Goal: Communication & Community: Answer question/provide support

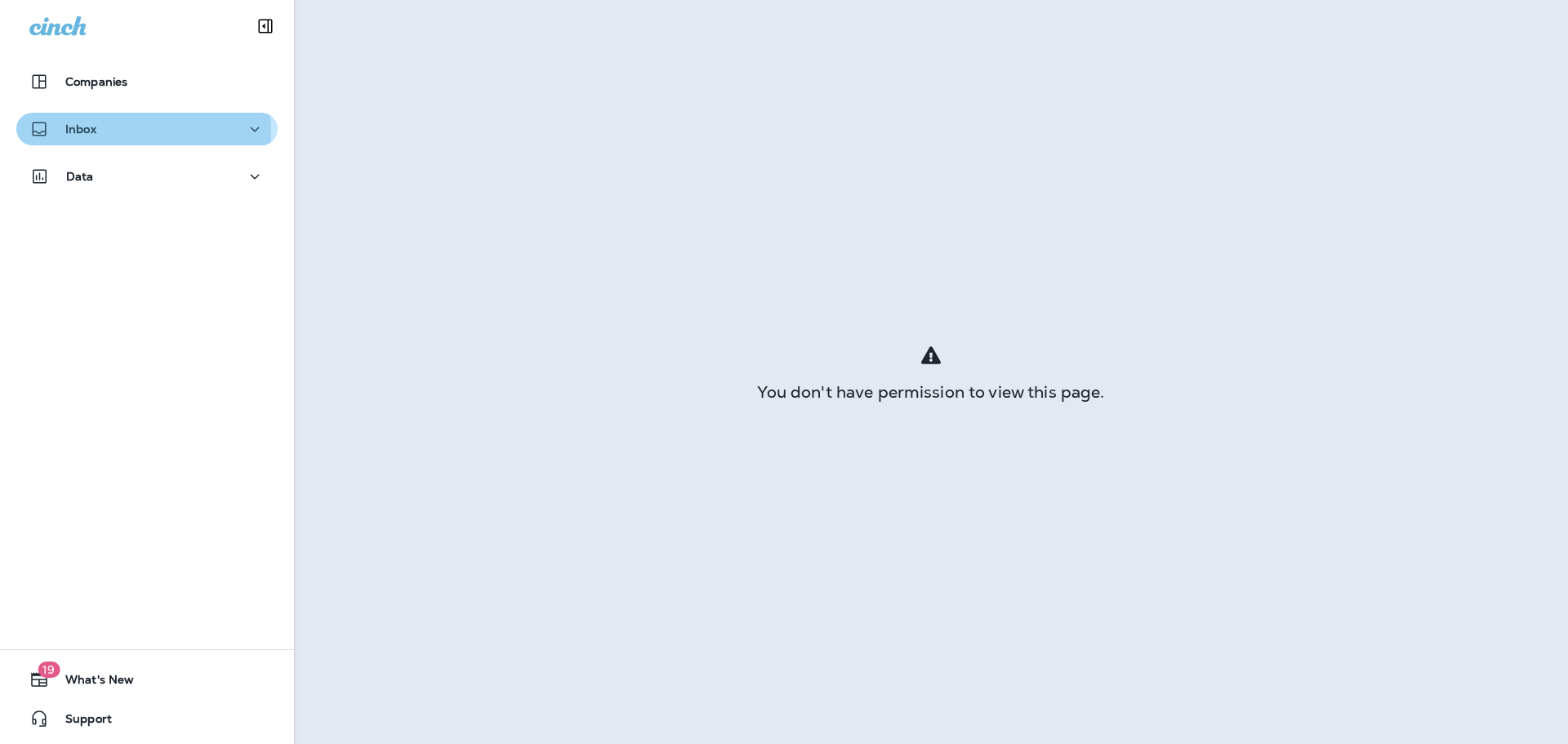
click at [111, 131] on div "Inbox" at bounding box center [147, 129] width 235 height 21
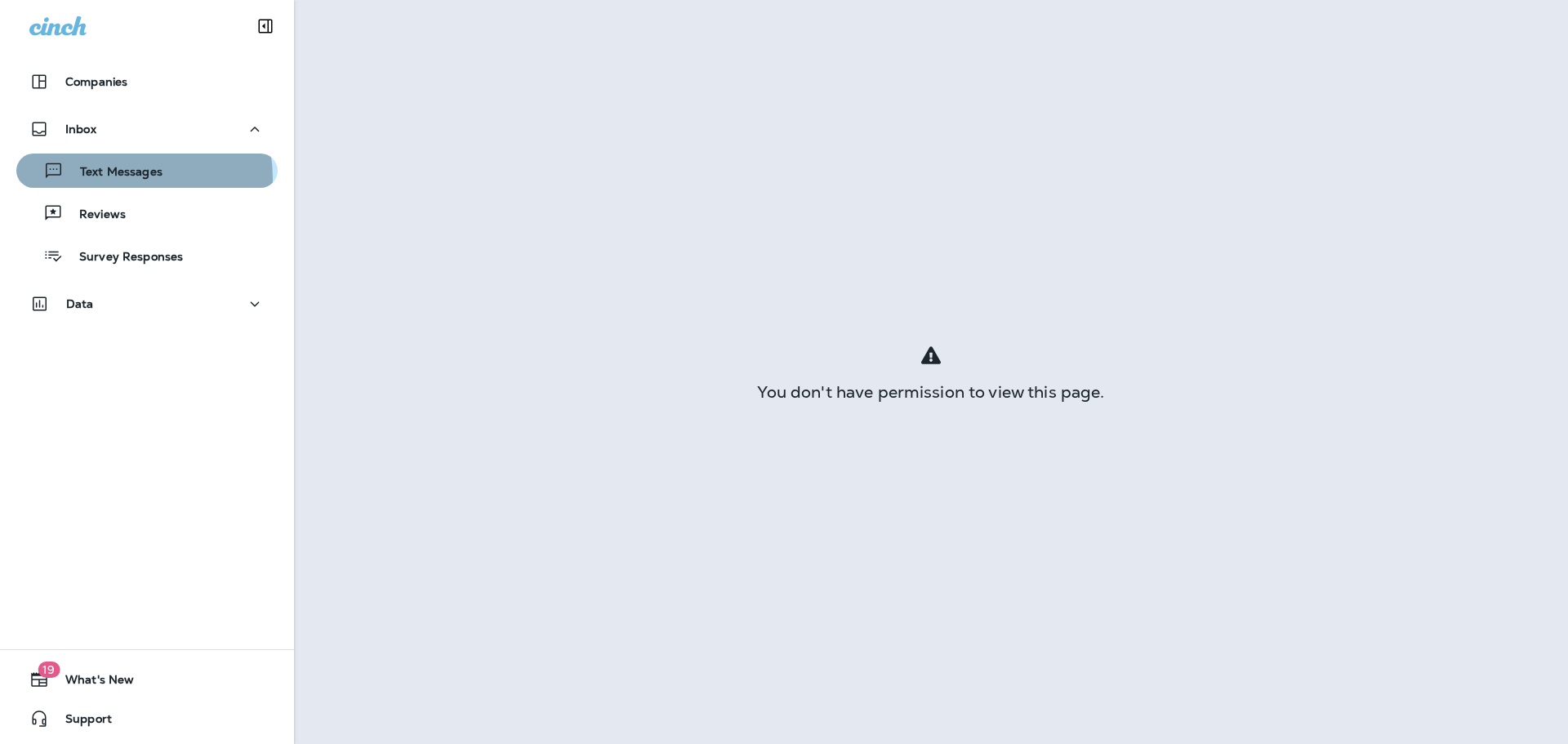
click at [116, 178] on p "Text Messages" at bounding box center [112, 173] width 98 height 16
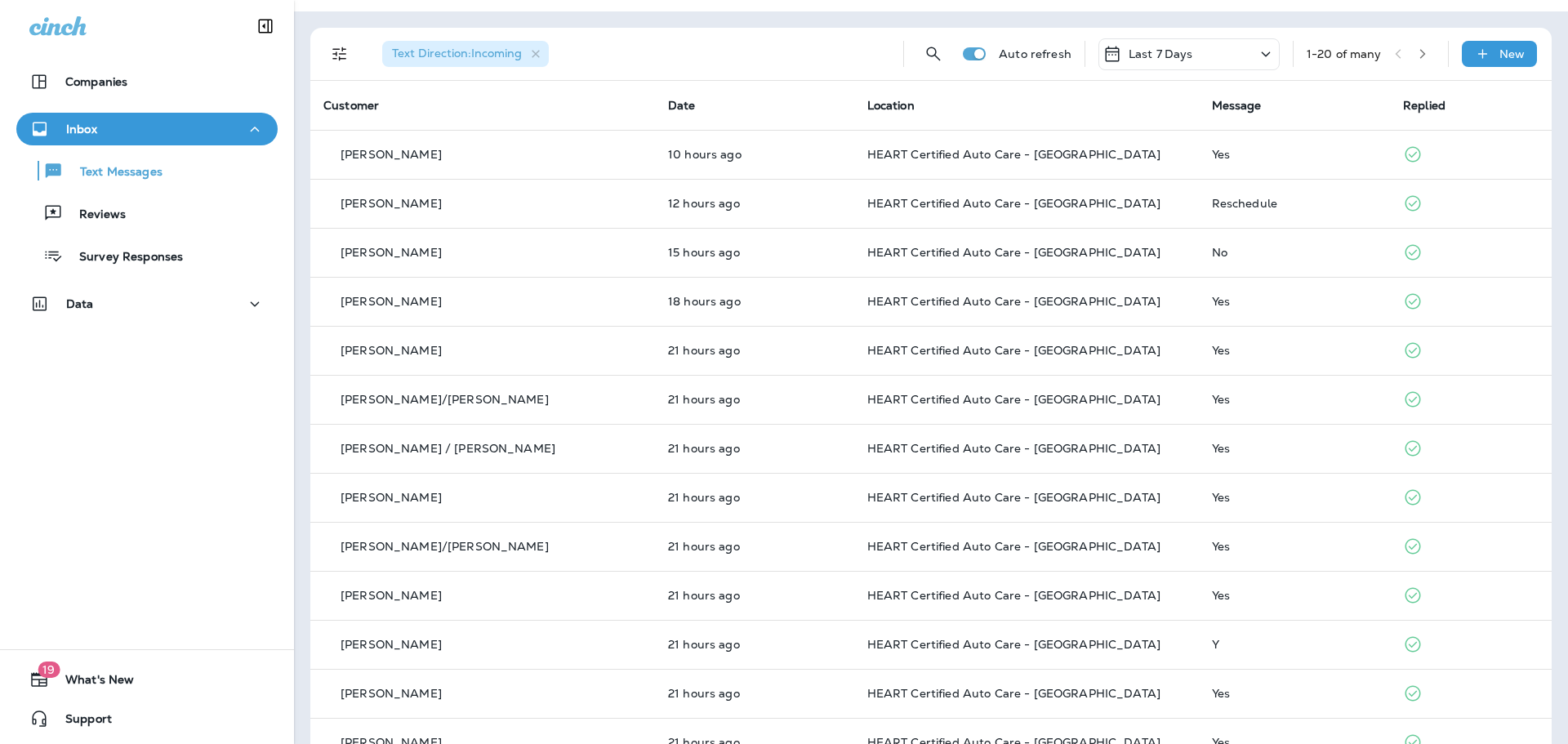
scroll to position [16, 0]
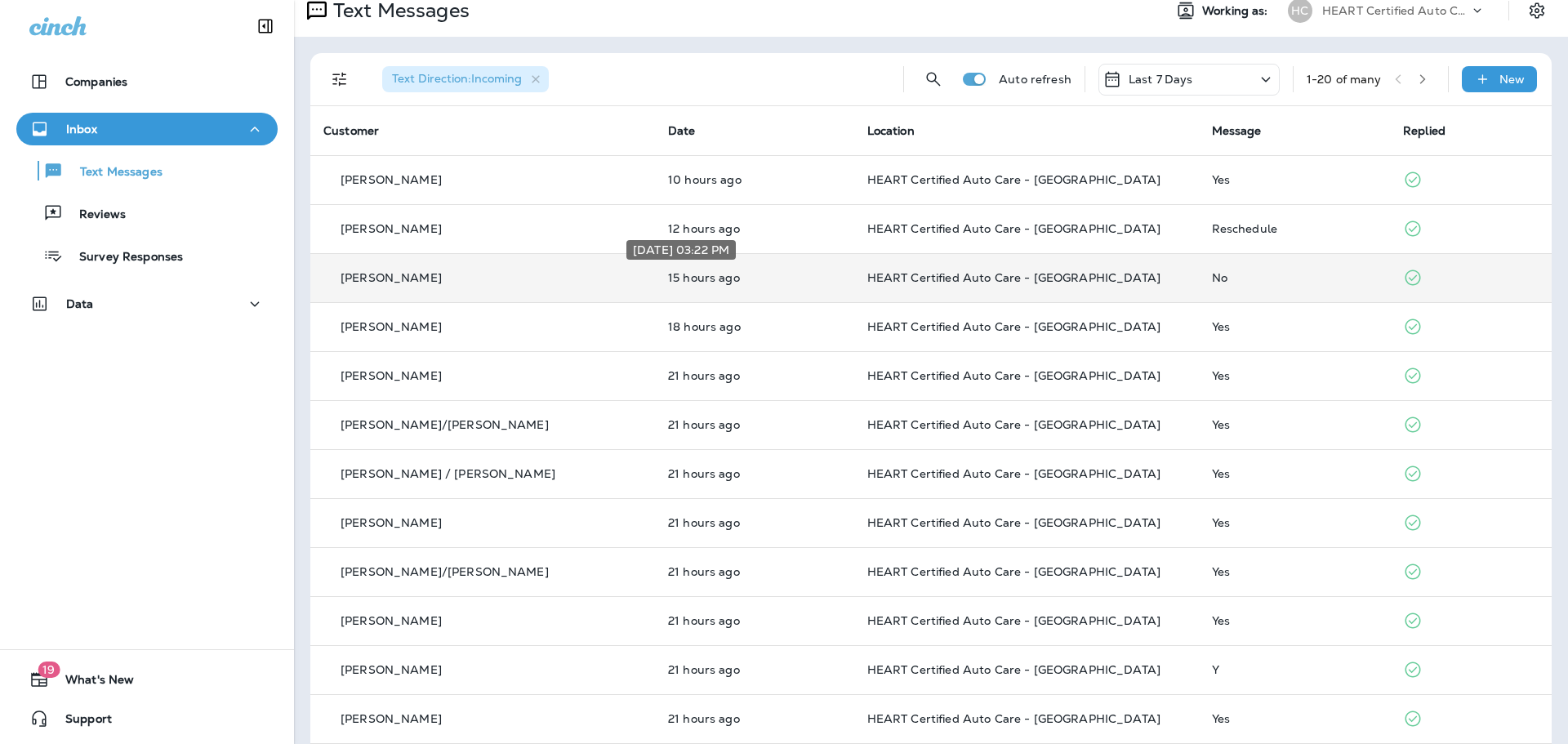
click at [712, 280] on p "15 hours ago" at bounding box center [755, 278] width 173 height 13
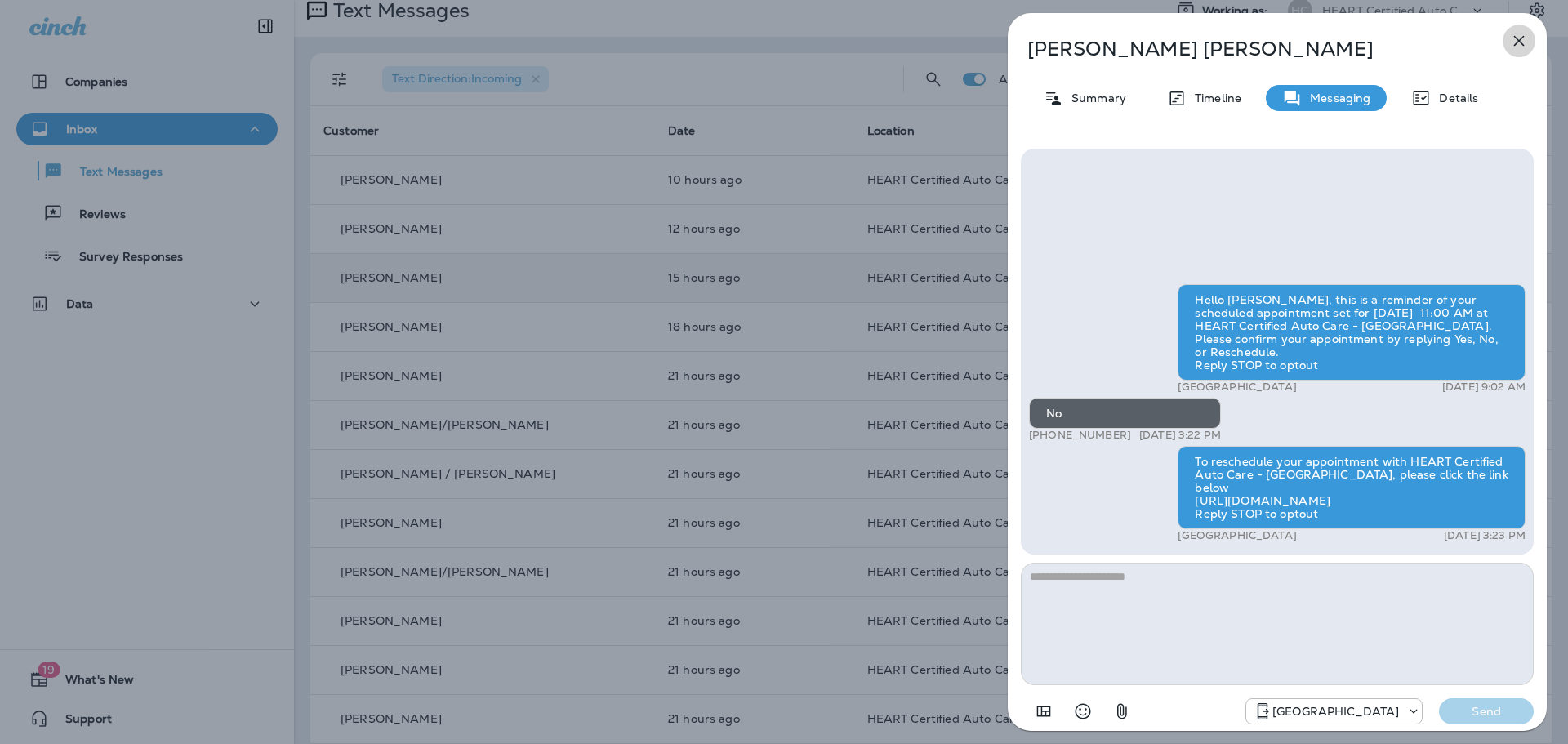
click at [1522, 40] on icon "button" at bounding box center [1519, 41] width 20 height 20
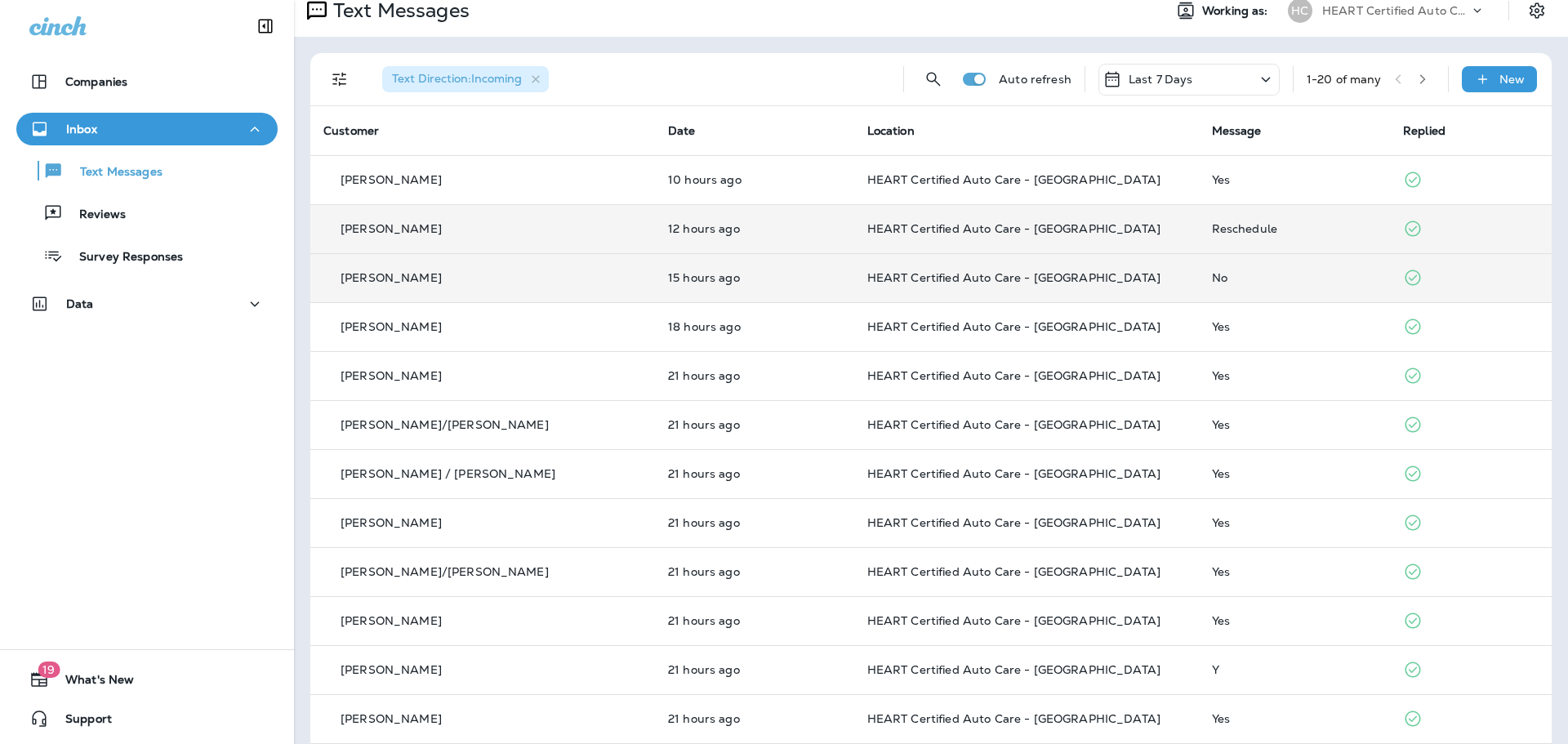
click at [505, 229] on div "[PERSON_NAME]" at bounding box center [483, 229] width 318 height 17
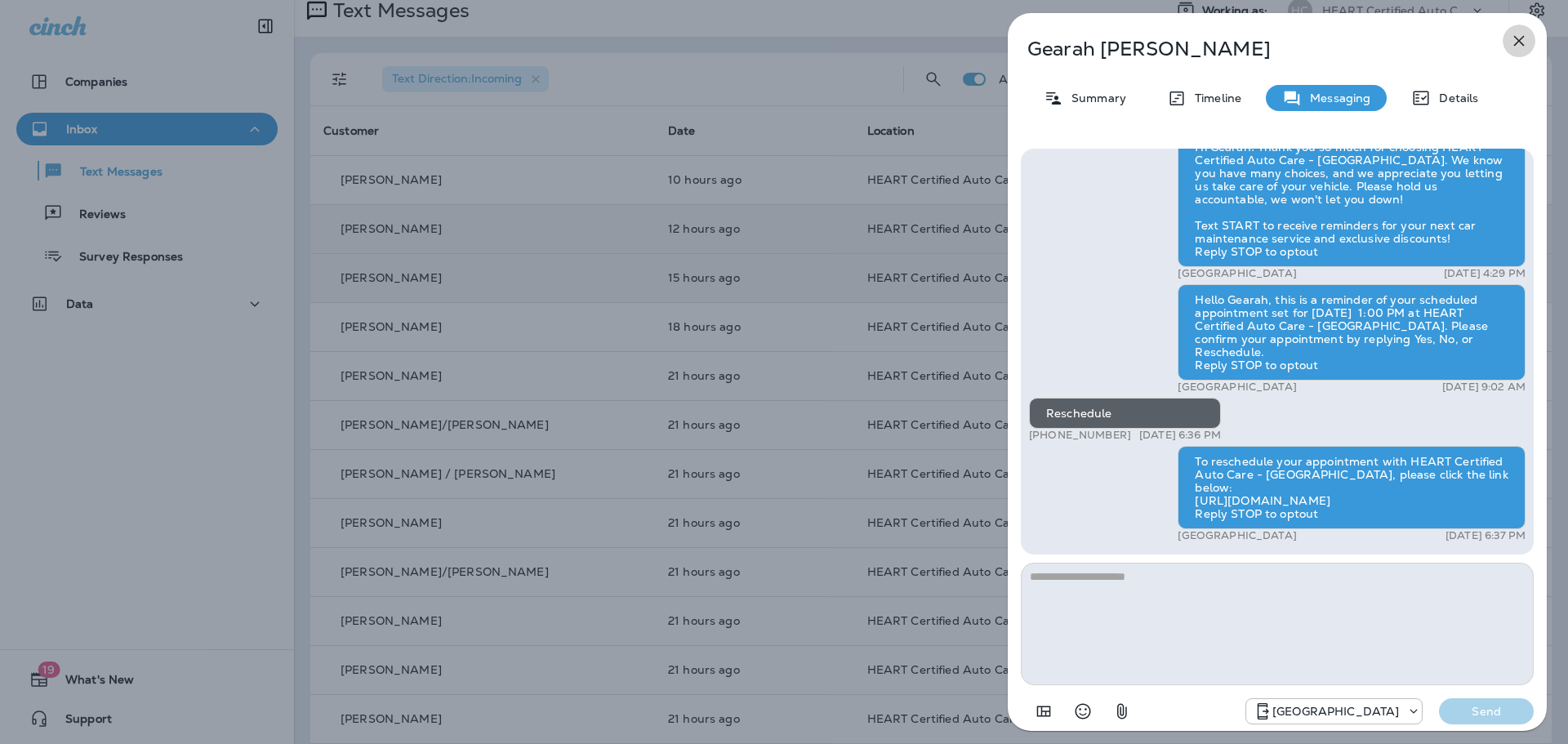
click at [1515, 43] on icon "button" at bounding box center [1519, 41] width 20 height 20
